Goal: Find contact information: Find contact information

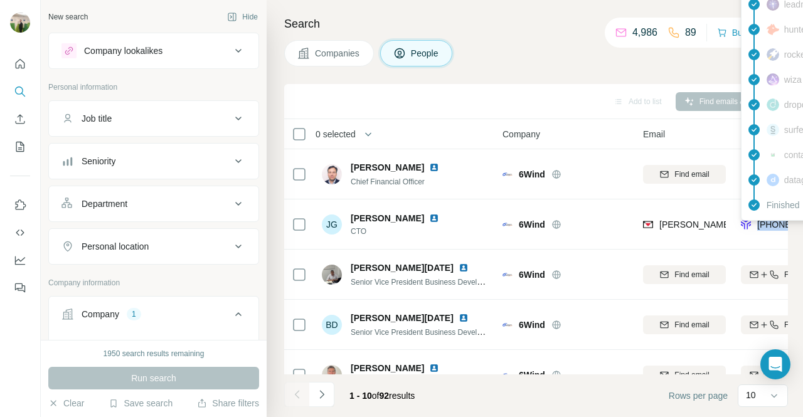
scroll to position [88, 0]
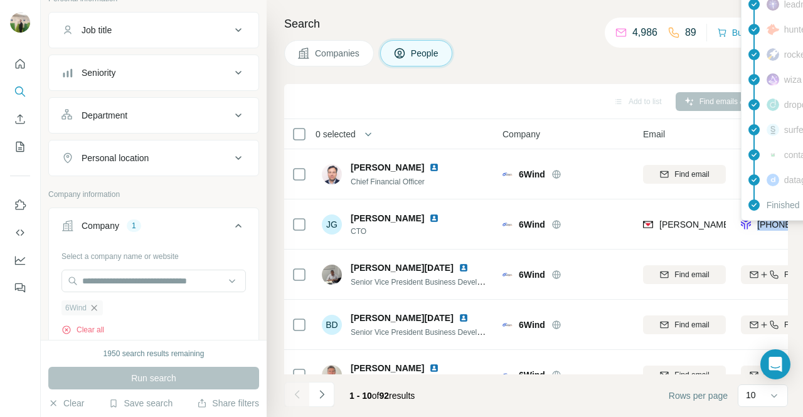
click at [95, 305] on icon "button" at bounding box center [95, 308] width 6 height 6
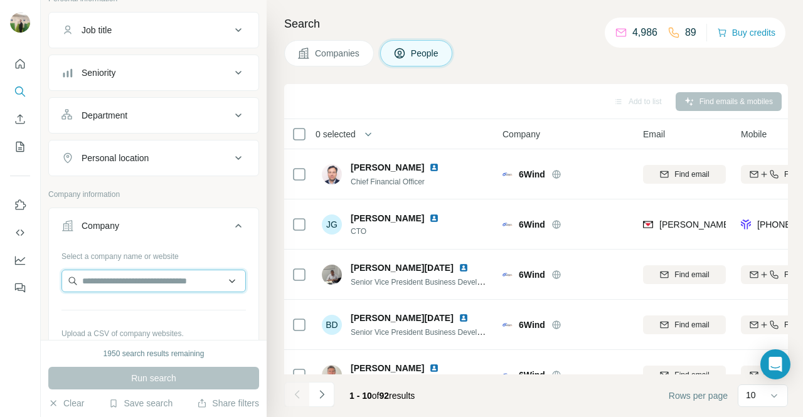
click at [129, 272] on input "text" at bounding box center [153, 281] width 184 height 23
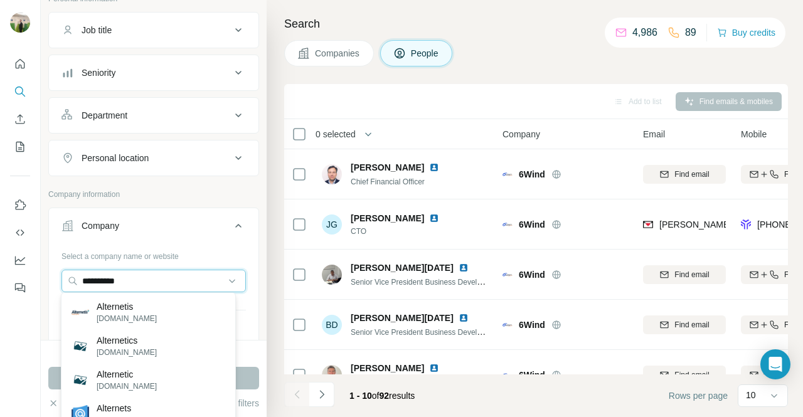
type input "**********"
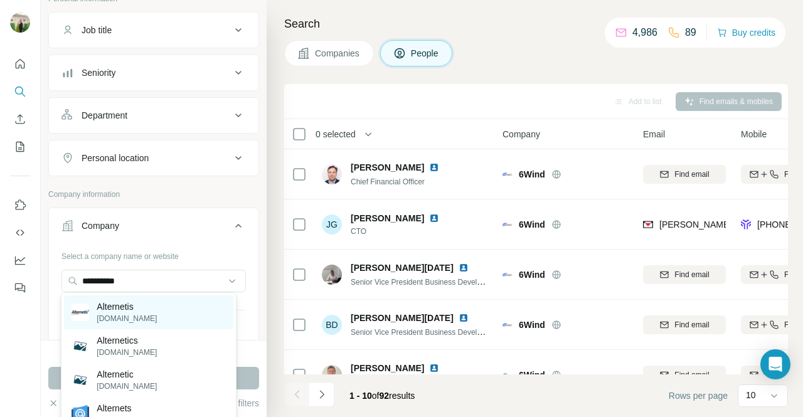
click at [189, 311] on div "Alternetis [DOMAIN_NAME]" at bounding box center [148, 312] width 169 height 34
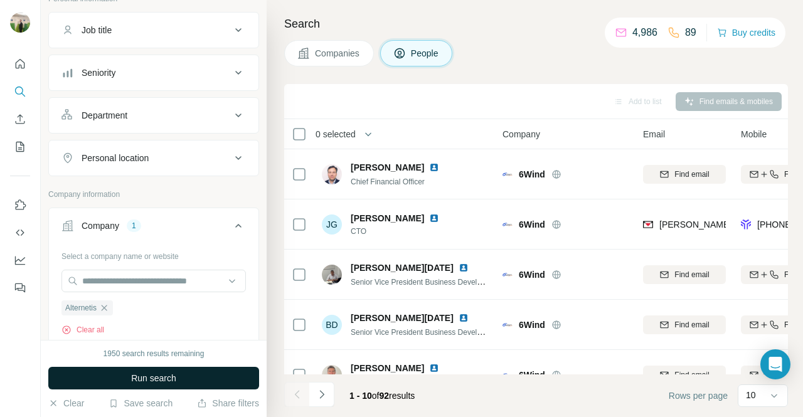
click at [210, 375] on button "Run search" at bounding box center [153, 378] width 211 height 23
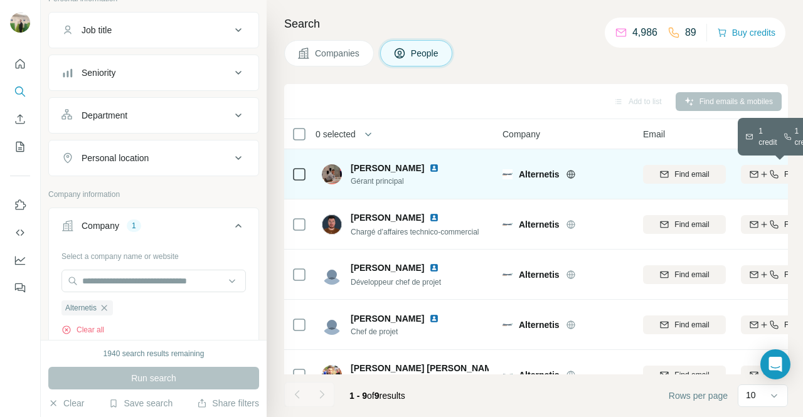
click at [755, 165] on button "Find both" at bounding box center [782, 174] width 83 height 19
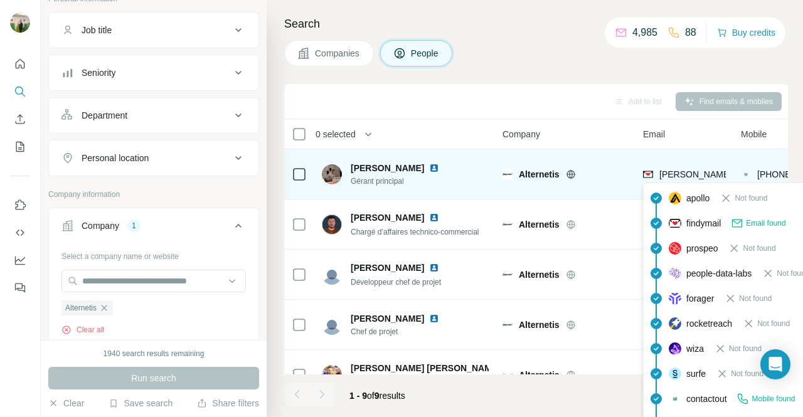
click at [696, 174] on span "[PERSON_NAME][EMAIL_ADDRESS][DOMAIN_NAME]" at bounding box center [769, 174] width 221 height 10
copy span "[PERSON_NAME][EMAIL_ADDRESS][DOMAIN_NAME]"
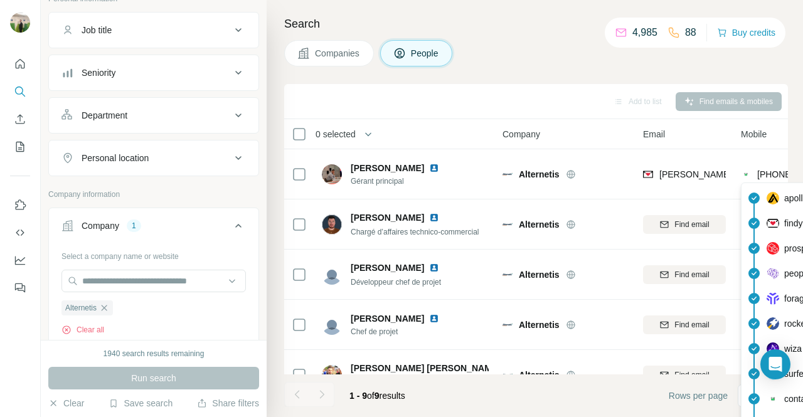
click at [767, 171] on span "[PHONE_NUMBER]" at bounding box center [796, 174] width 79 height 10
copy tr "[PHONE_NUMBER]"
